Goal: Information Seeking & Learning: Learn about a topic

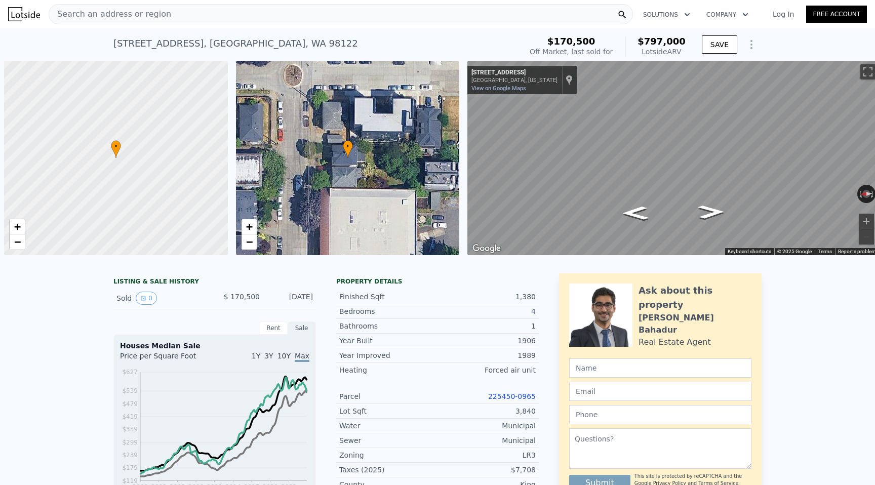
scroll to position [0, 4]
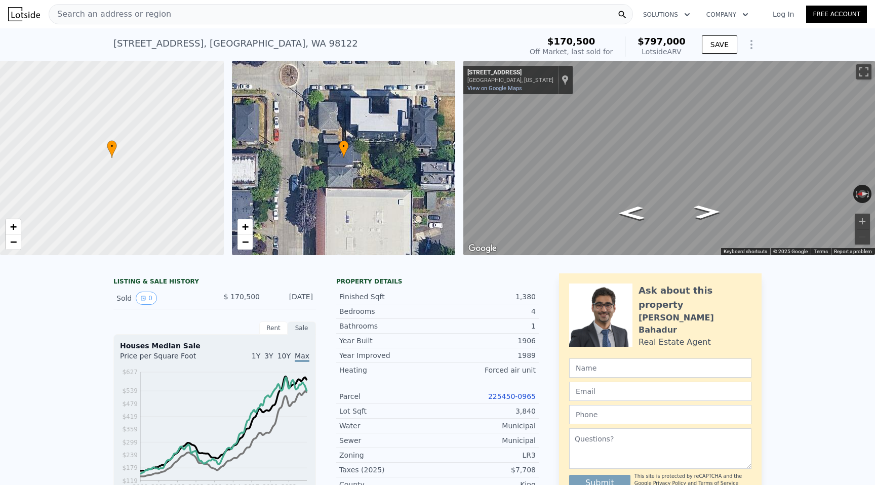
click at [154, 14] on span "Search an address or region" at bounding box center [110, 14] width 122 height 12
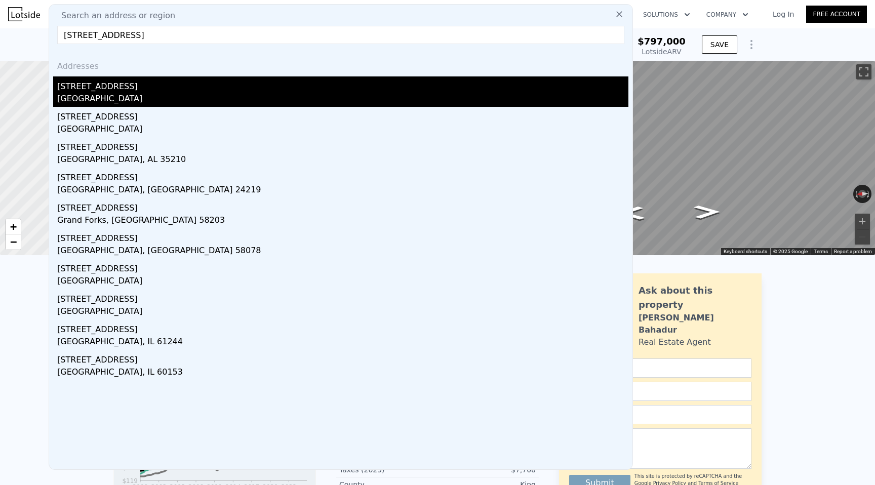
type input "[STREET_ADDRESS]"
click at [102, 91] on div "[STREET_ADDRESS]" at bounding box center [342, 84] width 571 height 16
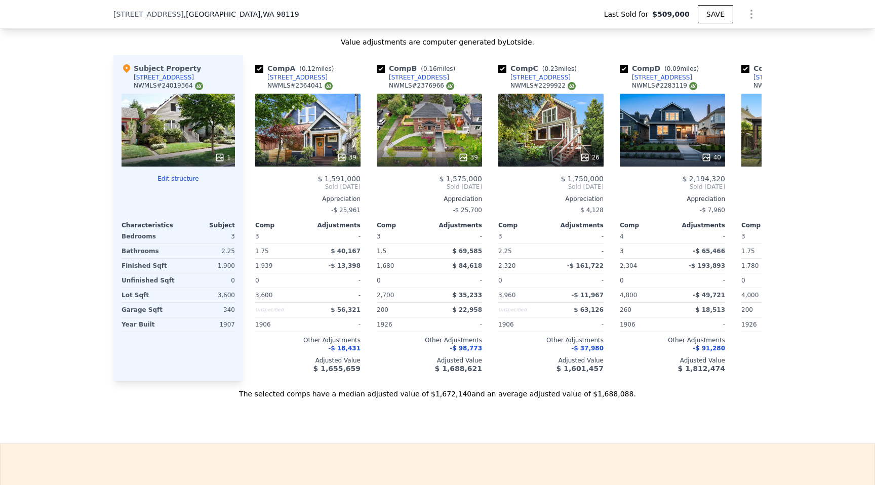
scroll to position [1121, 0]
click at [748, 178] on icon at bounding box center [749, 186] width 20 height 20
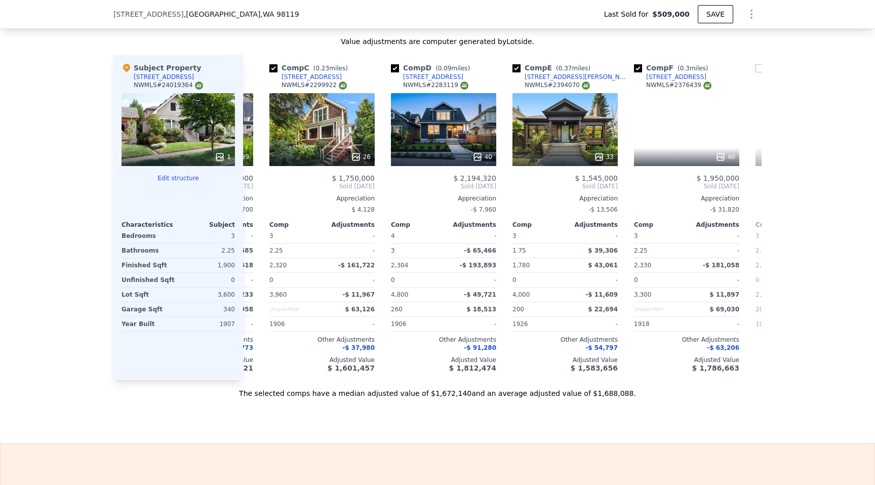
scroll to position [0, 243]
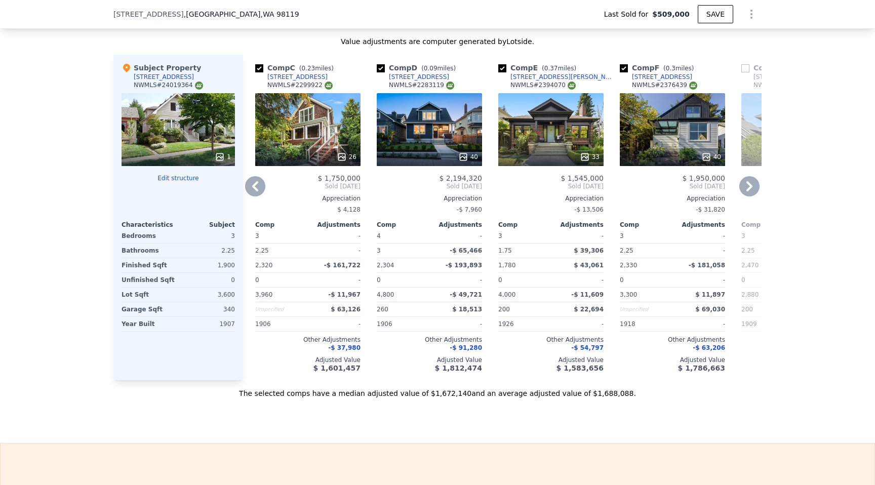
click at [748, 178] on icon at bounding box center [749, 186] width 20 height 20
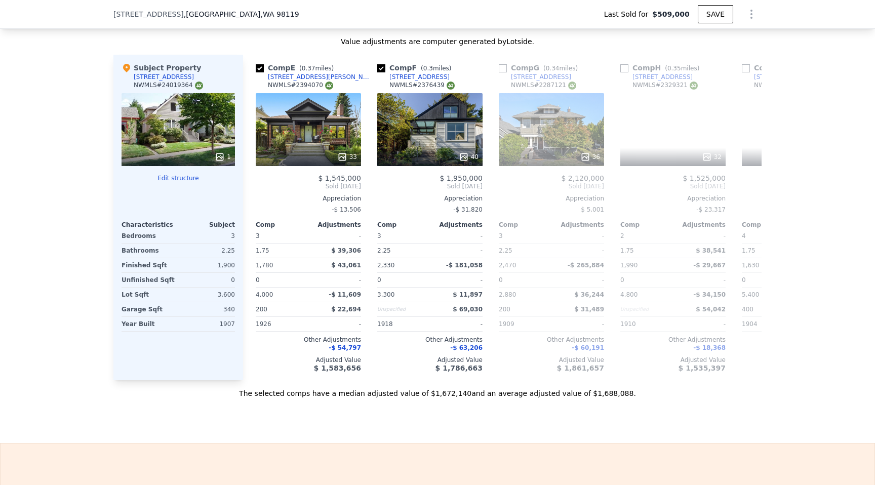
scroll to position [0, 486]
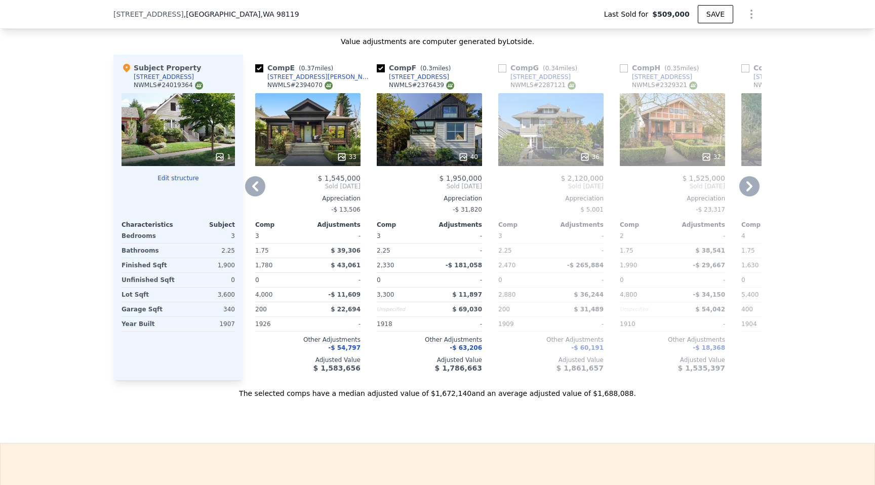
click at [748, 178] on icon at bounding box center [749, 186] width 20 height 20
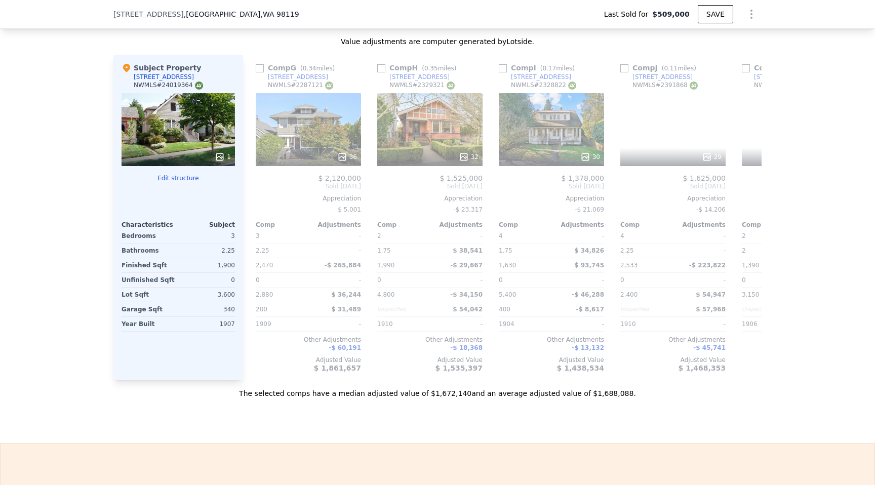
scroll to position [0, 729]
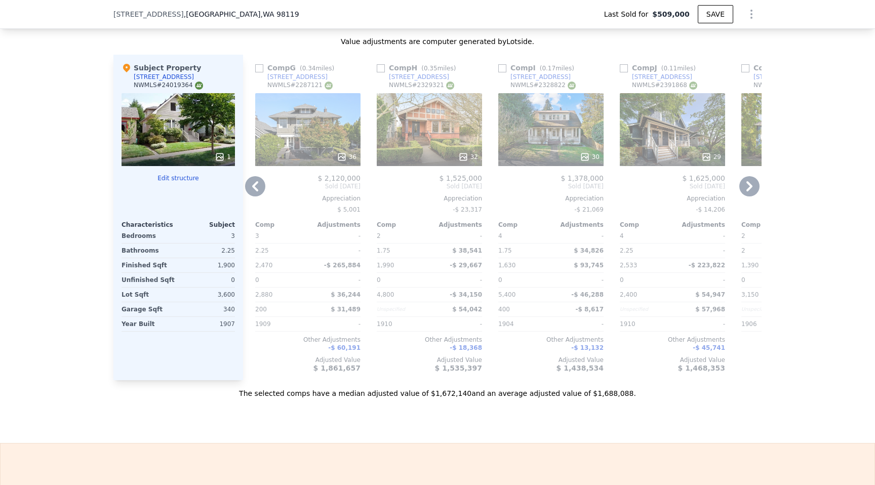
click at [251, 190] on icon at bounding box center [255, 186] width 20 height 20
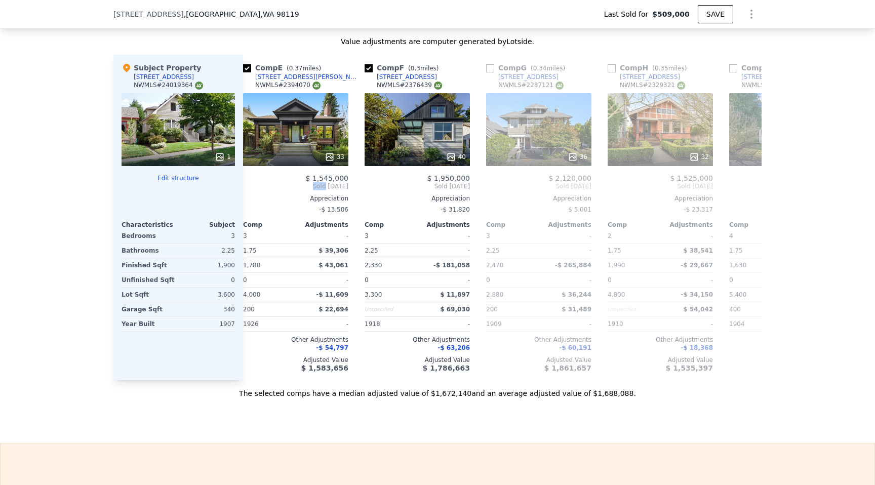
click at [251, 190] on span "Sold [DATE]" at bounding box center [295, 186] width 105 height 8
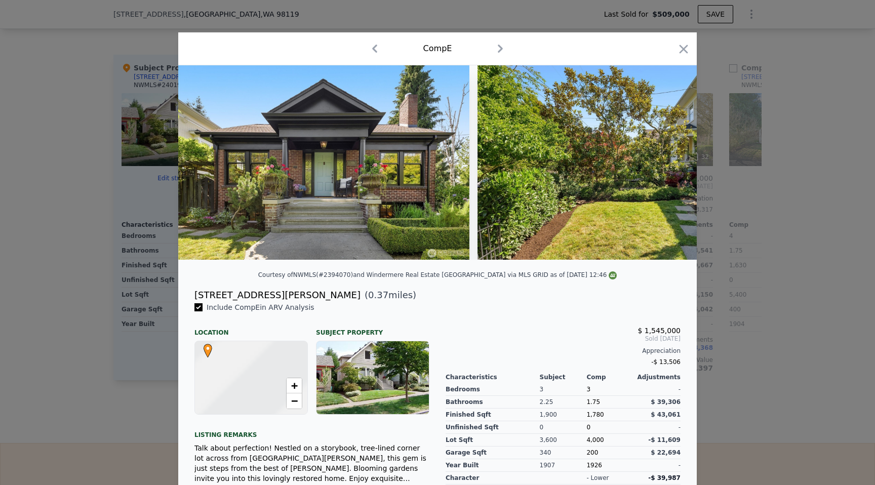
scroll to position [0, 486]
click at [682, 45] on icon "button" at bounding box center [683, 49] width 14 height 14
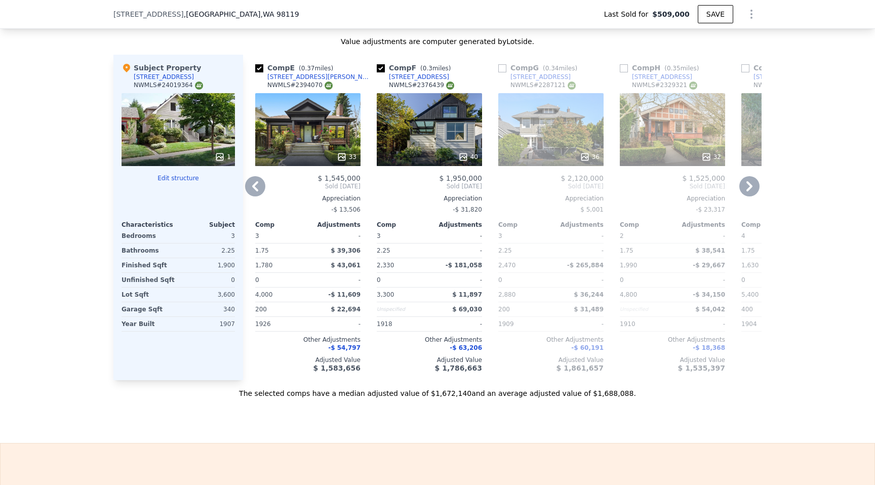
click at [253, 185] on icon at bounding box center [255, 186] width 6 height 10
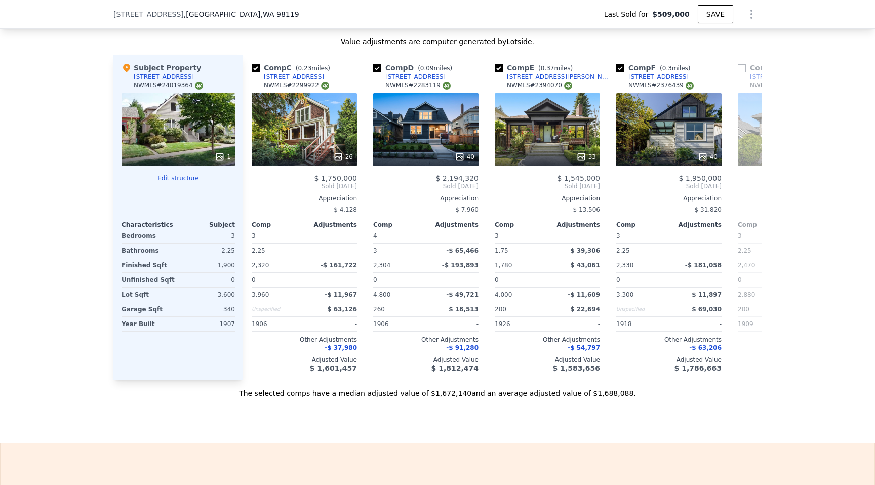
scroll to position [0, 243]
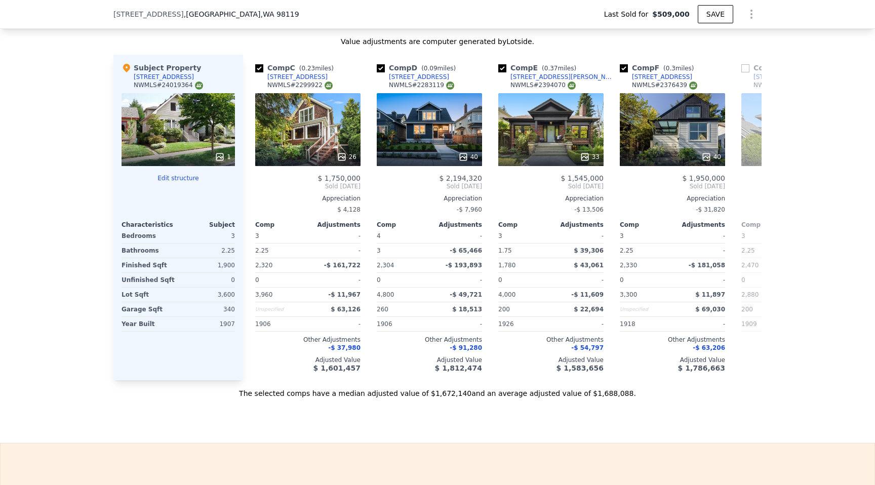
click at [253, 185] on div "Comp C ( 0.23 miles) [STREET_ADDRESS] # 2299922 26 $ 1,750,000 Sold [DATE] Appr…" at bounding box center [307, 218] width 113 height 326
click at [309, 85] on div "NWMLS # 2299922" at bounding box center [299, 85] width 65 height 9
copy div "2299922"
click at [258, 186] on icon at bounding box center [255, 186] width 20 height 20
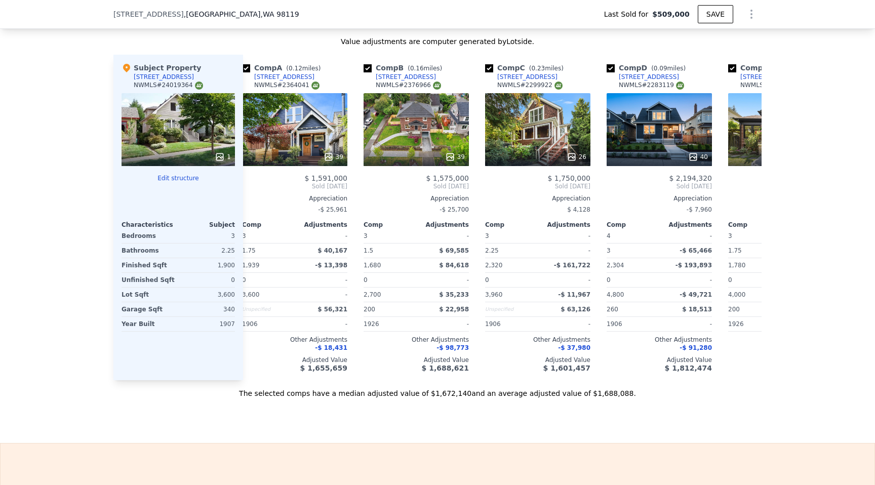
scroll to position [0, 0]
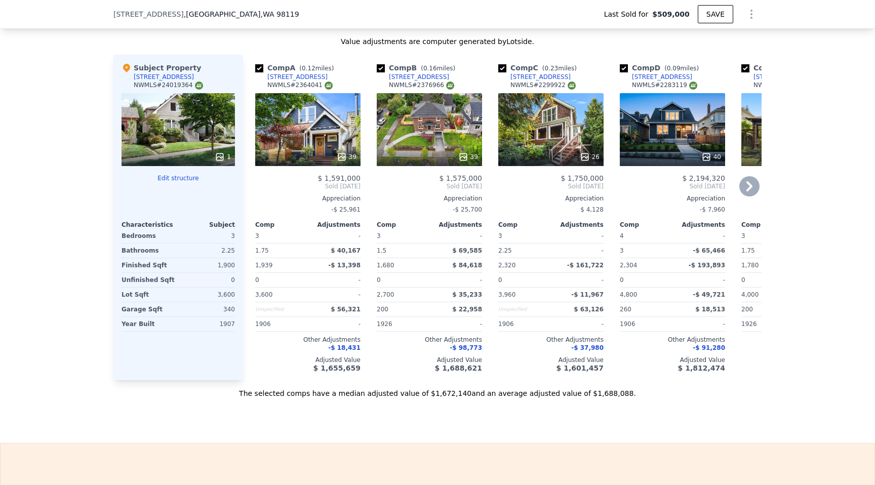
click at [303, 86] on div "NWMLS # 2364041" at bounding box center [299, 85] width 65 height 9
copy div "2364041"
type input "$ 1,686,000"
type input "$ 978,729"
